Goal: Transaction & Acquisition: Subscribe to service/newsletter

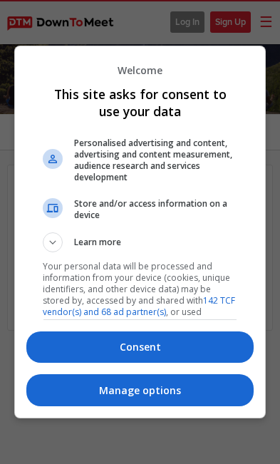
click at [168, 398] on p "Manage options" at bounding box center [140, 391] width 228 height 14
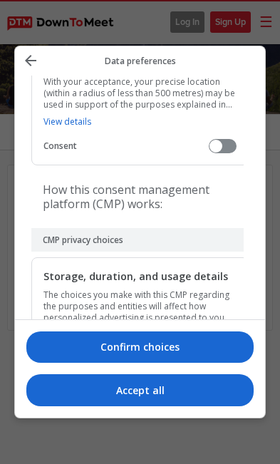
scroll to position [2518, 0]
click at [35, 52] on icon "Back" at bounding box center [30, 60] width 17 height 17
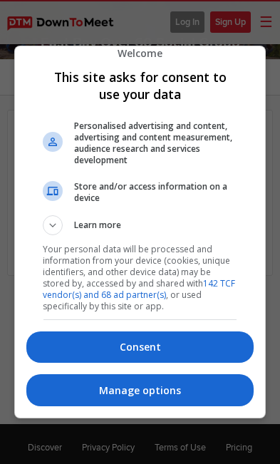
scroll to position [56, 0]
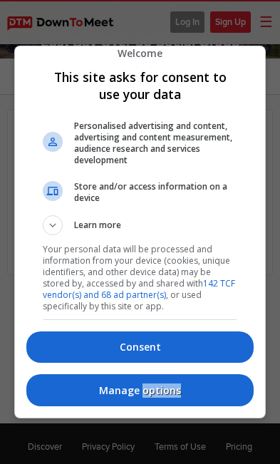
click at [137, 398] on p "Manage options" at bounding box center [140, 391] width 228 height 14
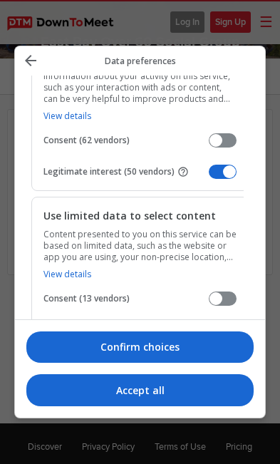
scroll to position [1512, 0]
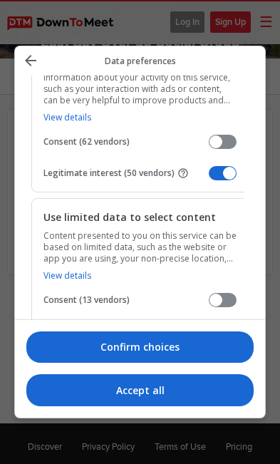
click at [237, 325] on span "Manage your data" at bounding box center [223, 332] width 28 height 14
click at [209, 337] on input "Legitimate interest (5 vendors)" at bounding box center [209, 337] width 0 height 0
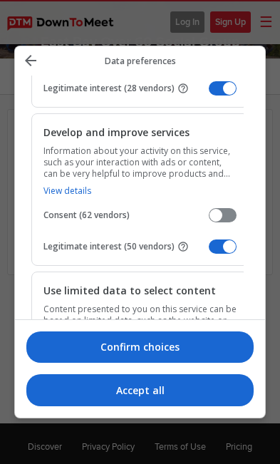
scroll to position [1419, 0]
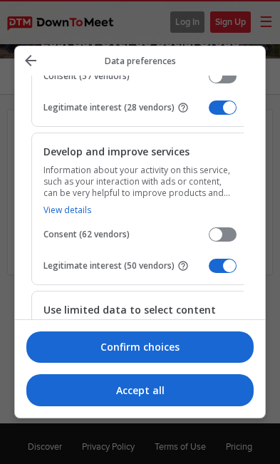
click at [235, 259] on span "Manage your data" at bounding box center [223, 266] width 28 height 14
click at [209, 271] on input "Legitimate interest (50 vendors)" at bounding box center [209, 271] width 0 height 0
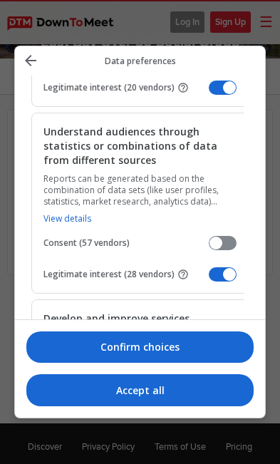
scroll to position [1194, 0]
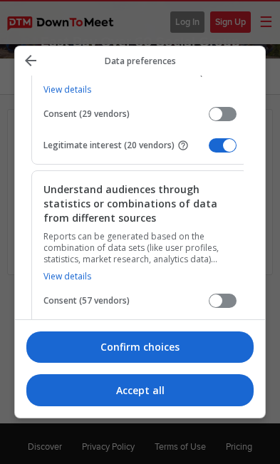
click at [233, 325] on span "Manage your data" at bounding box center [223, 332] width 28 height 14
click at [209, 337] on input "Legitimate interest (28 vendors)" at bounding box center [209, 337] width 0 height 0
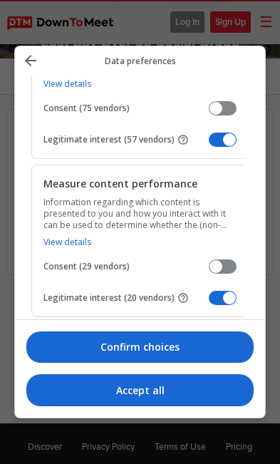
scroll to position [1034, 0]
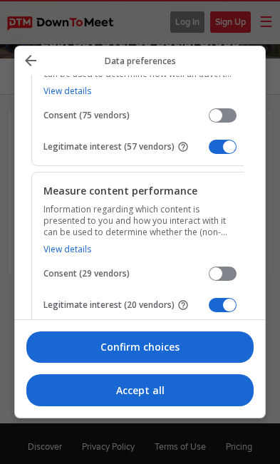
click at [237, 298] on span "Manage your data" at bounding box center [223, 305] width 28 height 14
click at [209, 310] on input "Legitimate interest (20 vendors)" at bounding box center [209, 310] width 0 height 0
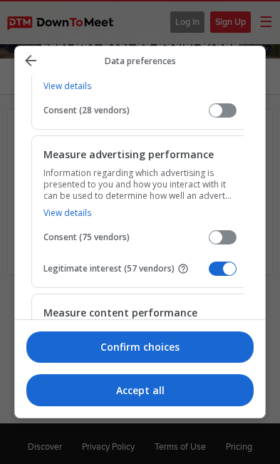
scroll to position [913, 0]
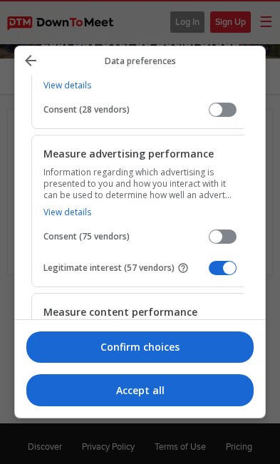
click at [237, 261] on span "Manage your data" at bounding box center [223, 268] width 28 height 14
click at [209, 273] on input "Legitimate interest (57 vendors)" at bounding box center [209, 273] width 0 height 0
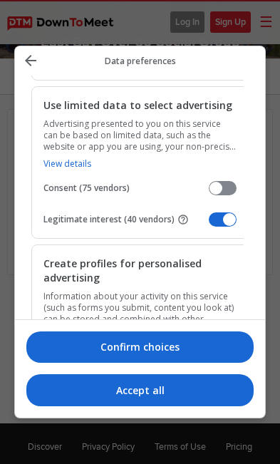
scroll to position [251, 0]
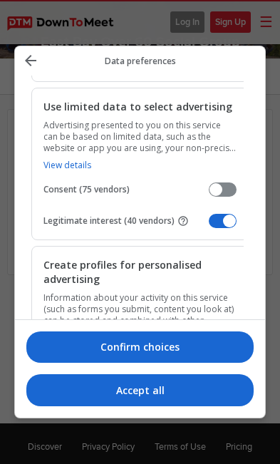
click at [237, 214] on span "Manage your data" at bounding box center [223, 221] width 28 height 14
click at [209, 226] on input "Legitimate interest (40 vendors)" at bounding box center [209, 226] width 0 height 0
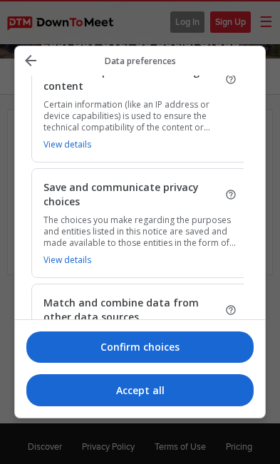
scroll to position [1935, 0]
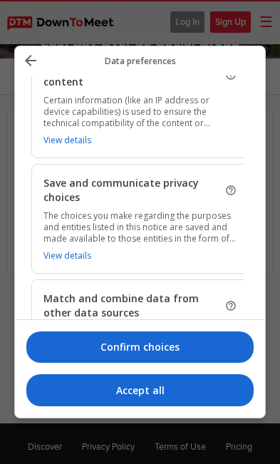
click at [168, 355] on p "Confirm choices" at bounding box center [140, 347] width 228 height 14
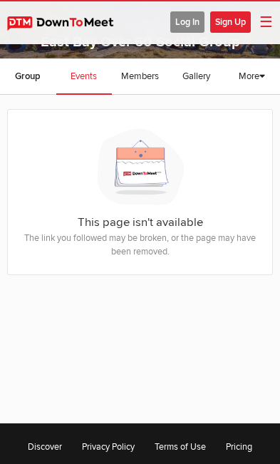
click at [270, 19] on span "☰" at bounding box center [267, 23] width 14 height 18
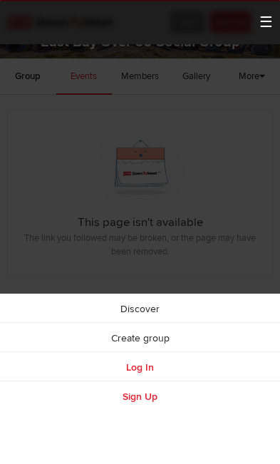
click at [274, 24] on ul "Discover Create group Log In Sign Up" at bounding box center [140, 238] width 280 height 482
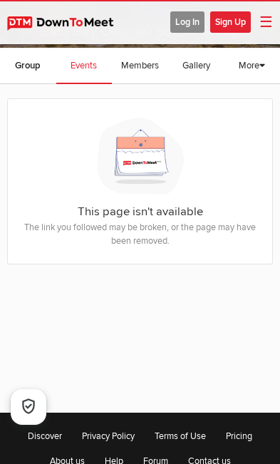
scroll to position [64, 0]
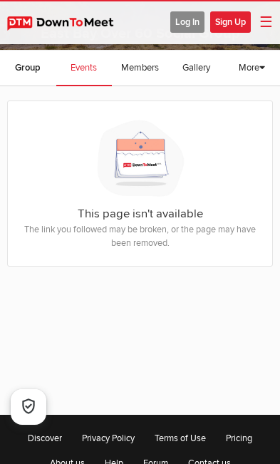
click at [236, 11] on span "Sign Up" at bounding box center [230, 21] width 41 height 21
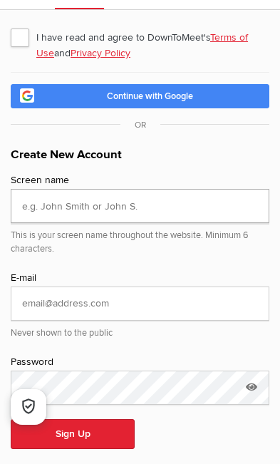
click at [141, 199] on input "text" at bounding box center [140, 206] width 259 height 34
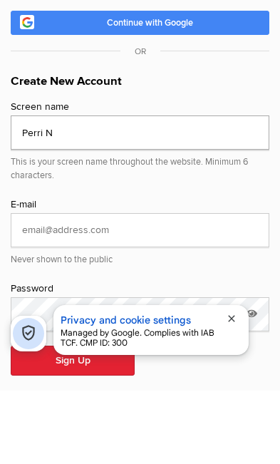
type input "Perri N"
click at [158, 287] on input "email" at bounding box center [140, 304] width 259 height 34
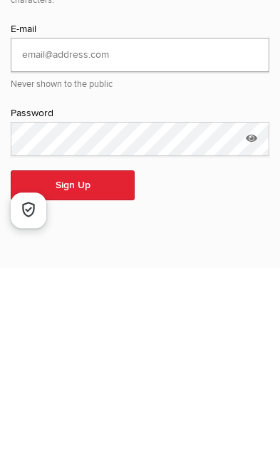
scroll to position [119, 0]
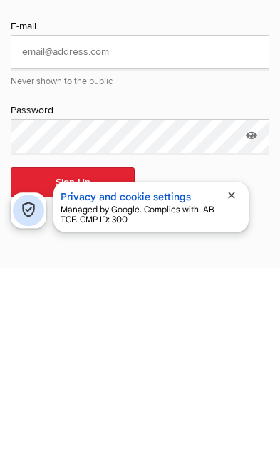
click at [240, 386] on div "close" at bounding box center [230, 407] width 24 height 43
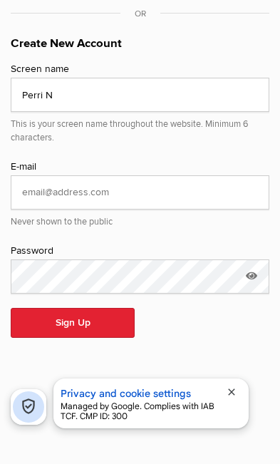
scroll to position [180, 0]
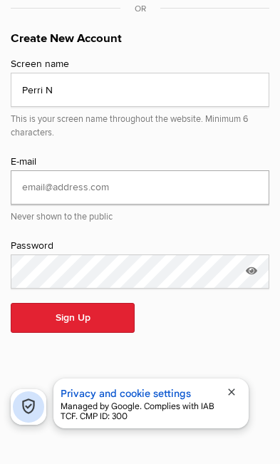
click at [41, 191] on input "email" at bounding box center [140, 187] width 259 height 34
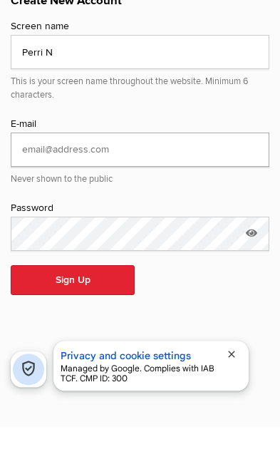
type input "p"
